Goal: Transaction & Acquisition: Subscribe to service/newsletter

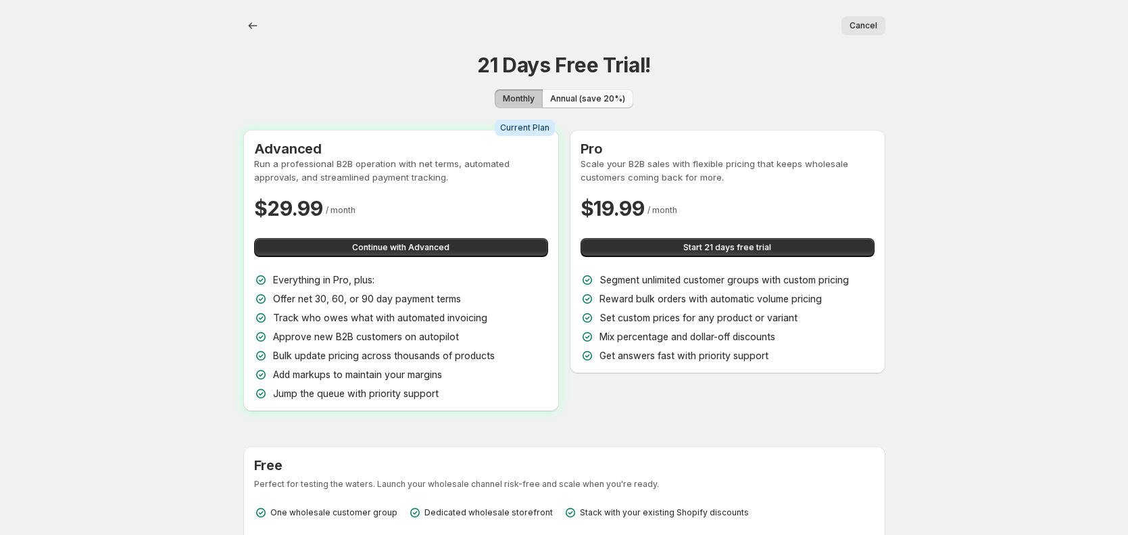
click at [594, 97] on span "Annual (save 20%)" at bounding box center [587, 98] width 75 height 11
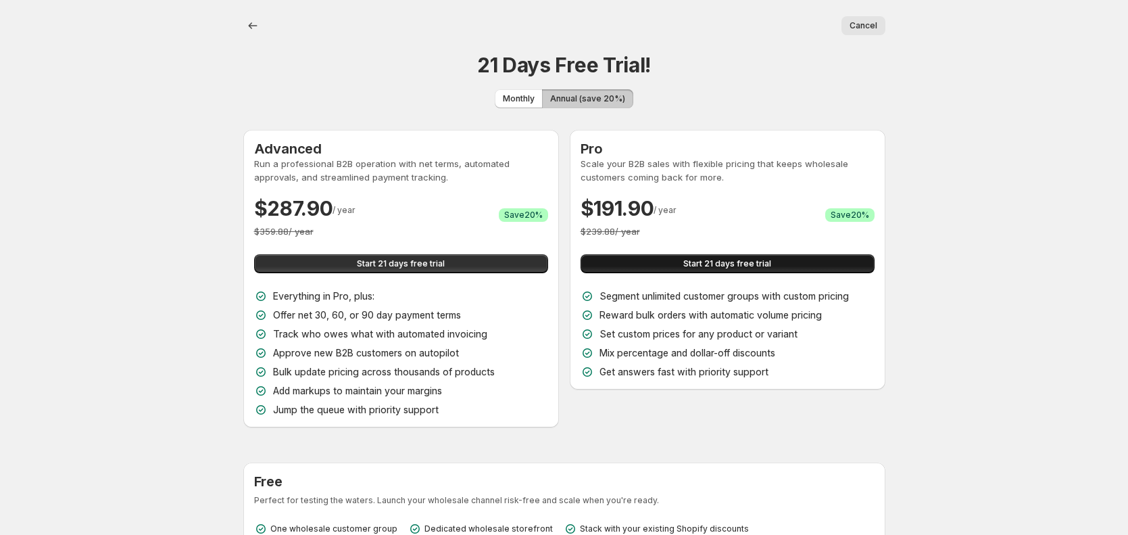
click at [745, 264] on span "Start 21 days free trial" at bounding box center [727, 263] width 88 height 11
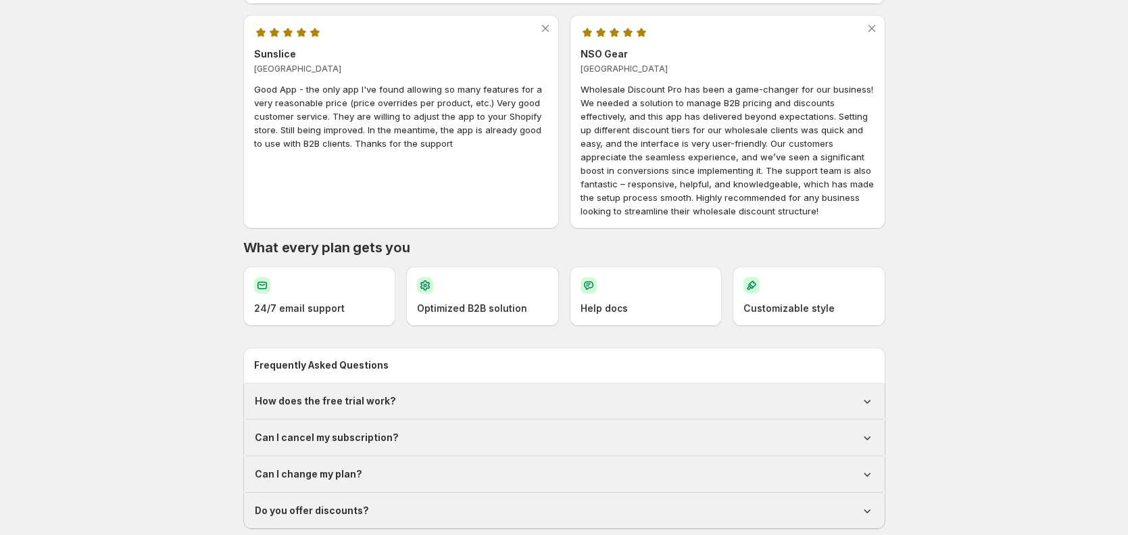
scroll to position [576, 0]
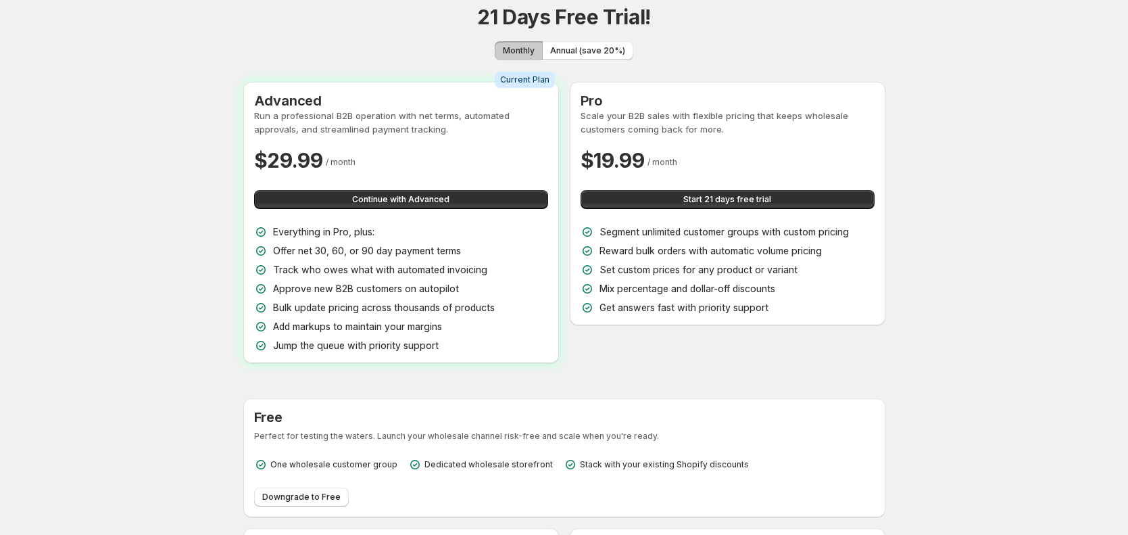
scroll to position [0, 0]
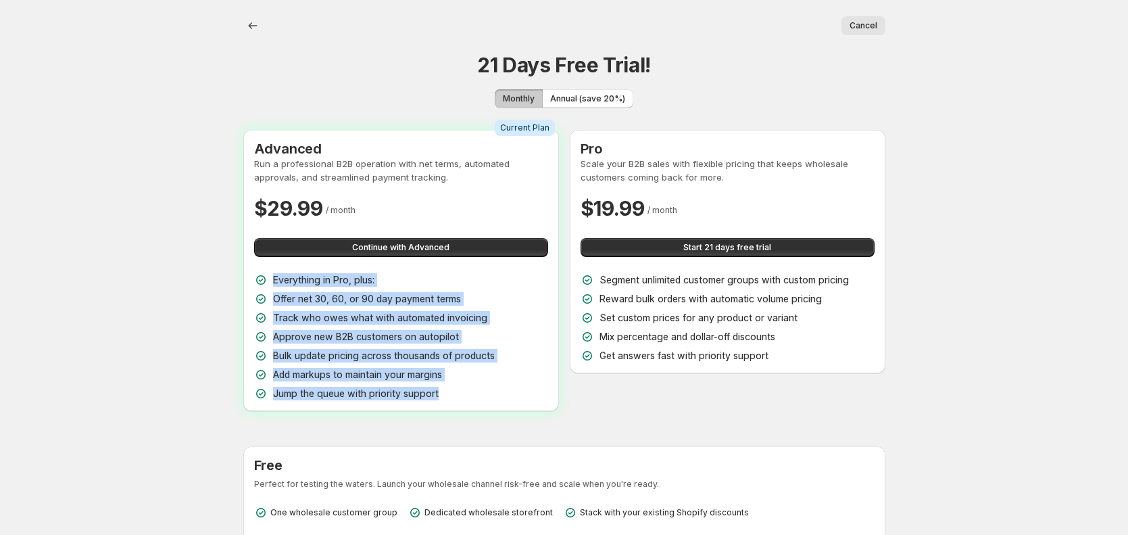
drag, startPoint x: 274, startPoint y: 278, endPoint x: 477, endPoint y: 398, distance: 236.0
click at [477, 398] on div "Everything in Pro, plus: Offer net 30, 60, or 90 day payment terms Track who ow…" at bounding box center [401, 336] width 294 height 127
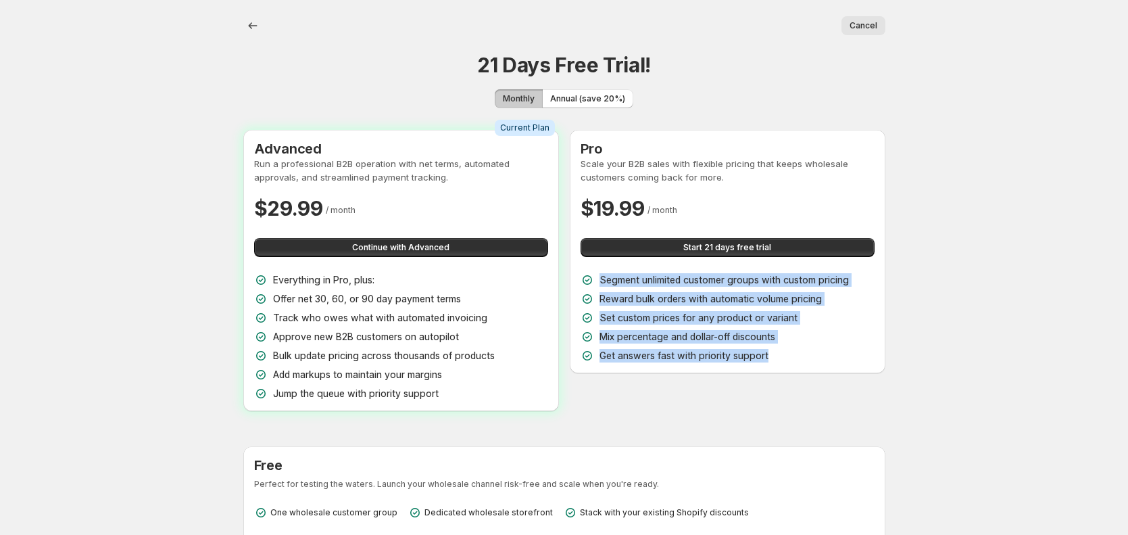
drag, startPoint x: 601, startPoint y: 277, endPoint x: 811, endPoint y: 365, distance: 227.8
click at [811, 365] on div "Pro Scale your B2B sales with flexible pricing that keeps wholesale customers c…" at bounding box center [728, 251] width 316 height 243
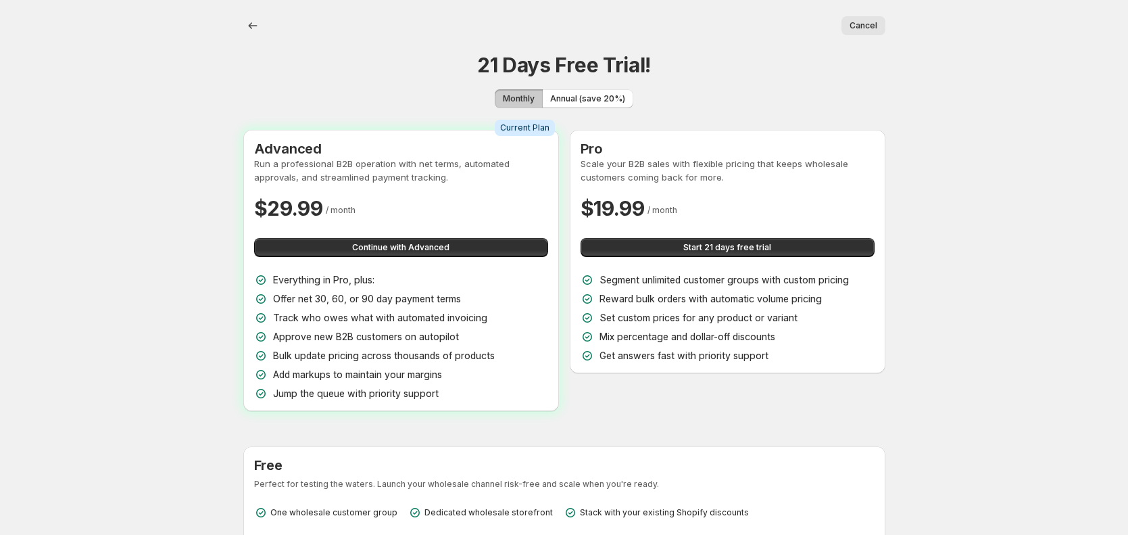
click at [768, 282] on p "Segment unlimited customer groups with custom pricing" at bounding box center [723, 280] width 249 height 14
drag, startPoint x: 600, startPoint y: 337, endPoint x: 820, endPoint y: 331, distance: 219.7
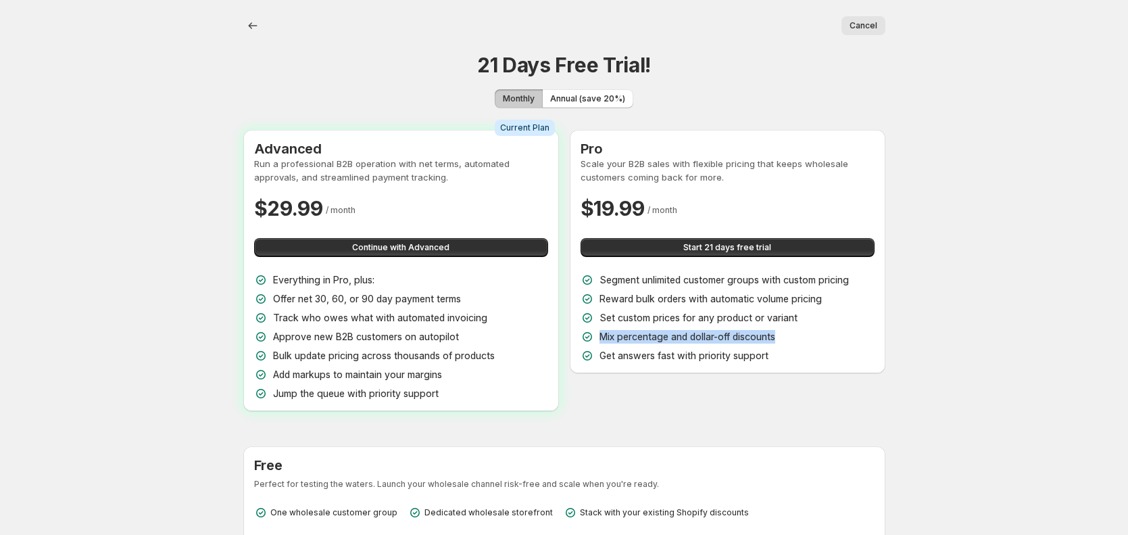
click at [820, 331] on div "Mix percentage and dollar-off discounts" at bounding box center [728, 337] width 294 height 14
click at [815, 333] on div "Mix percentage and dollar-off discounts" at bounding box center [728, 337] width 294 height 14
drag, startPoint x: 786, startPoint y: 335, endPoint x: 596, endPoint y: 340, distance: 190.0
click at [596, 340] on div "Mix percentage and dollar-off discounts" at bounding box center [728, 337] width 294 height 14
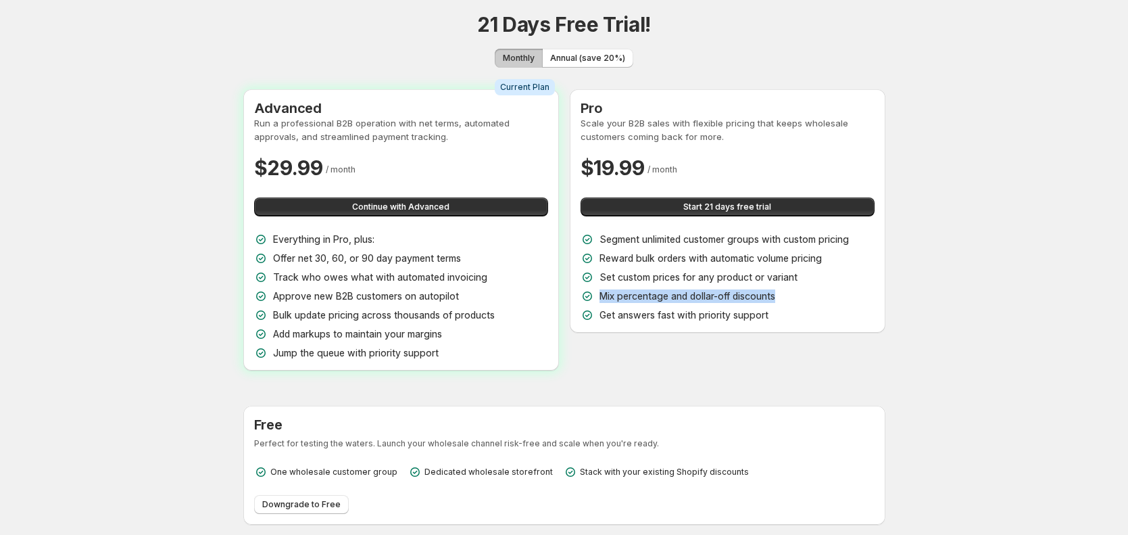
scroll to position [201, 0]
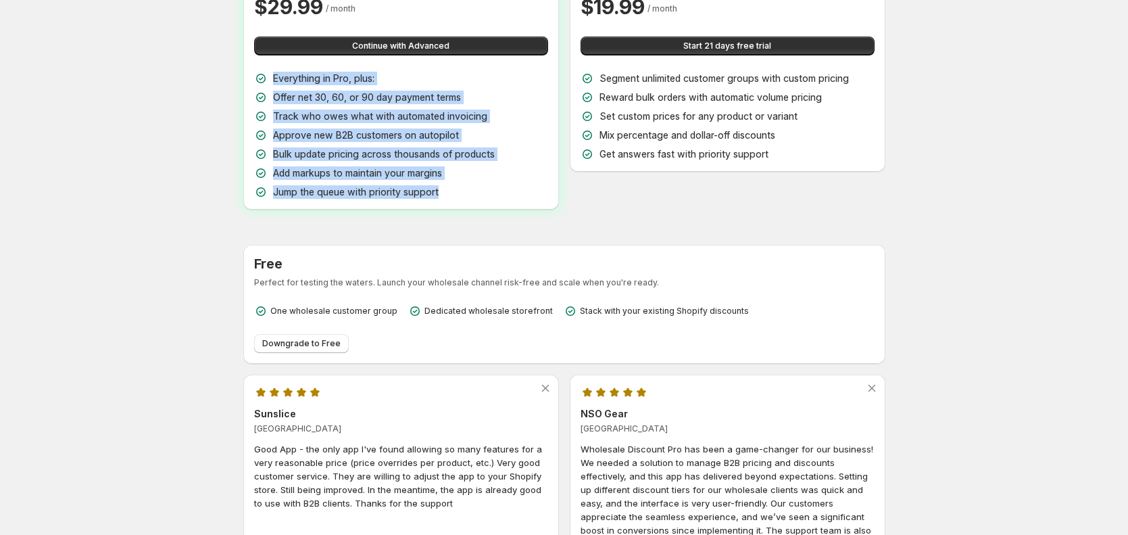
drag, startPoint x: 273, startPoint y: 78, endPoint x: 453, endPoint y: 195, distance: 215.4
click at [453, 195] on div "Everything in Pro, plus: Offer net 30, 60, or 90 day payment terms Track who ow…" at bounding box center [401, 135] width 294 height 127
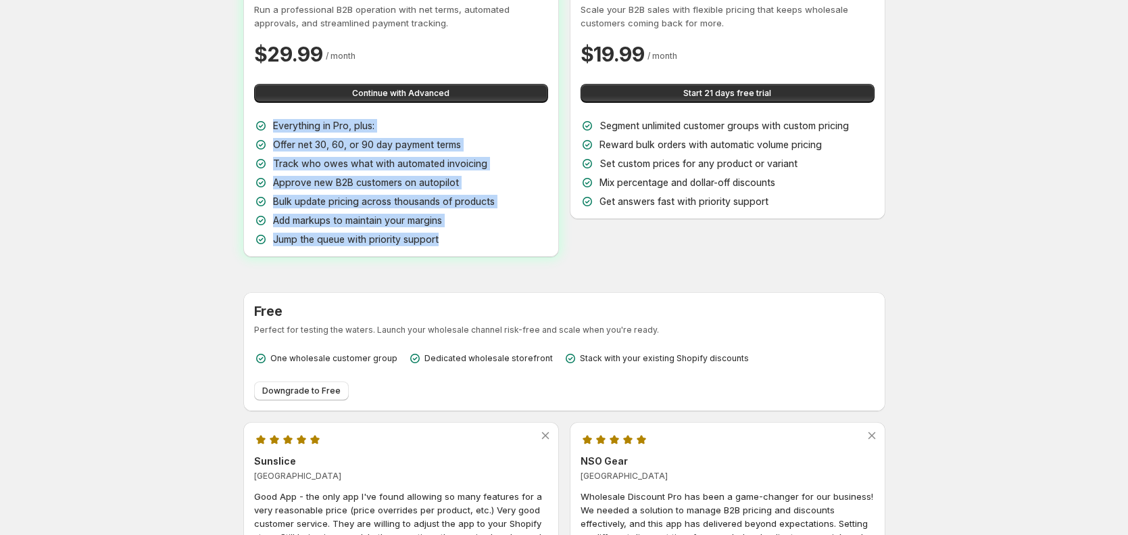
scroll to position [89, 0]
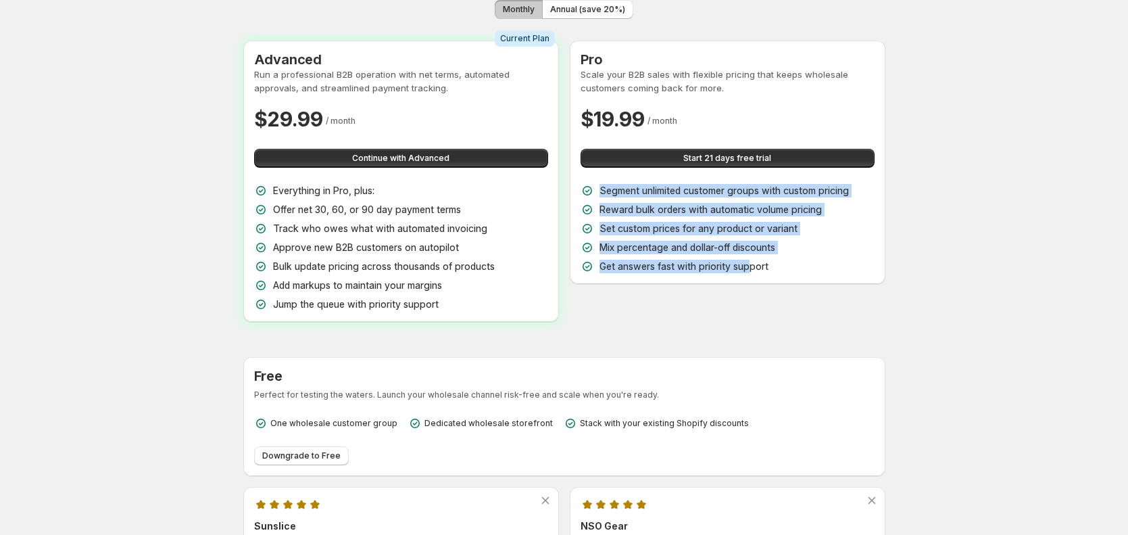
drag, startPoint x: 600, startPoint y: 191, endPoint x: 751, endPoint y: 264, distance: 167.8
click at [751, 264] on div "Segment unlimited customer groups with custom pricing Reward bulk orders with a…" at bounding box center [728, 228] width 294 height 89
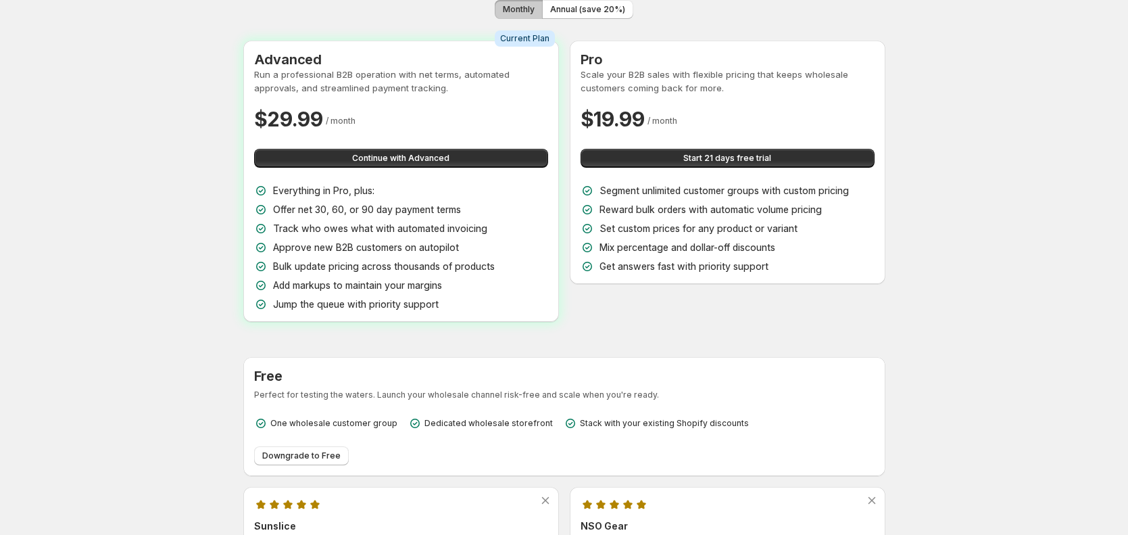
click at [965, 377] on body "Home Wholesale discounts Volume discounts Price overrides B2B Registration Form…" at bounding box center [564, 178] width 1128 height 535
